Goal: Browse casually: Explore the website without a specific task or goal

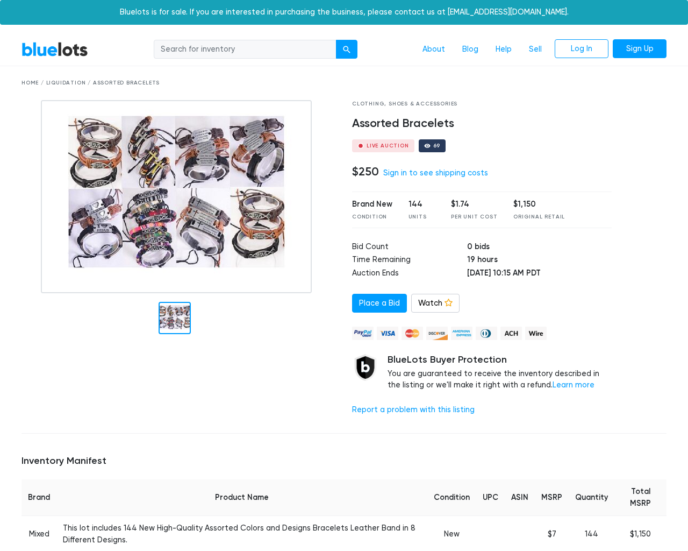
scroll to position [704, 0]
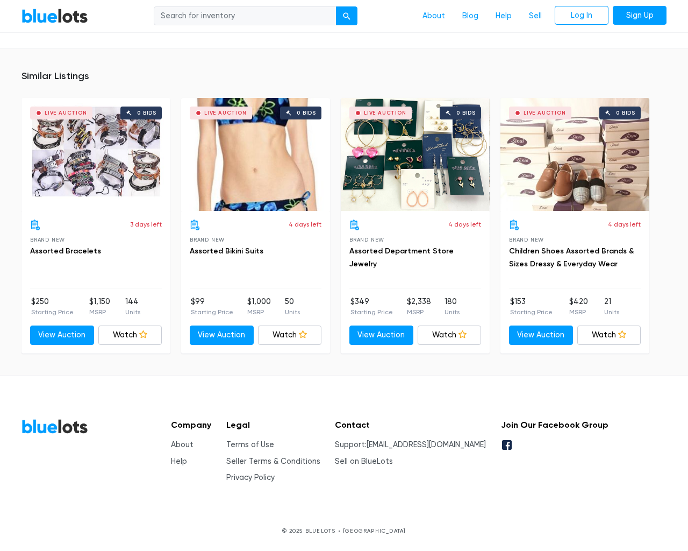
type input "the"
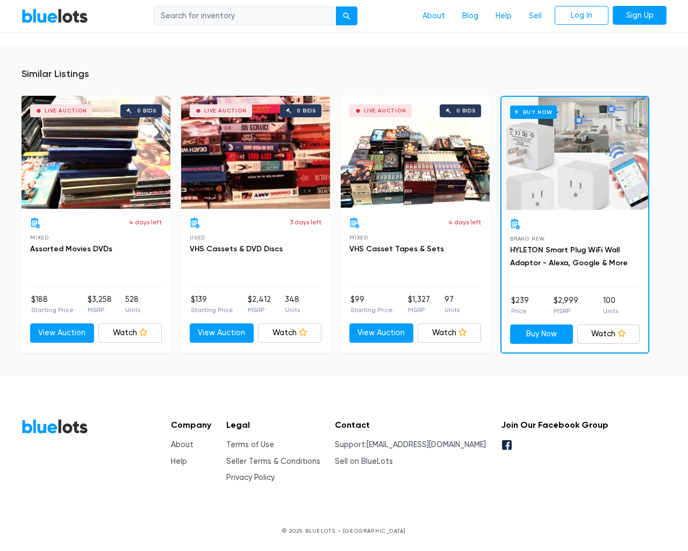
scroll to position [8468, 0]
type input "the"
